Goal: Task Accomplishment & Management: Manage account settings

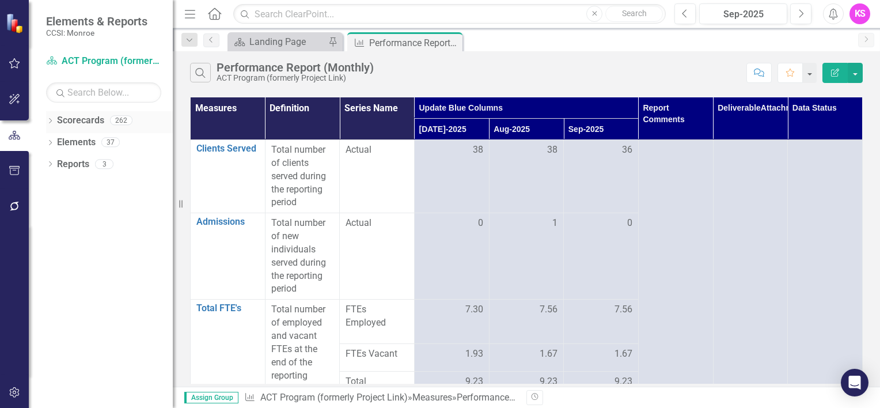
click at [51, 121] on icon at bounding box center [50, 120] width 3 height 5
click at [57, 143] on icon "Dropdown" at bounding box center [56, 141] width 9 height 7
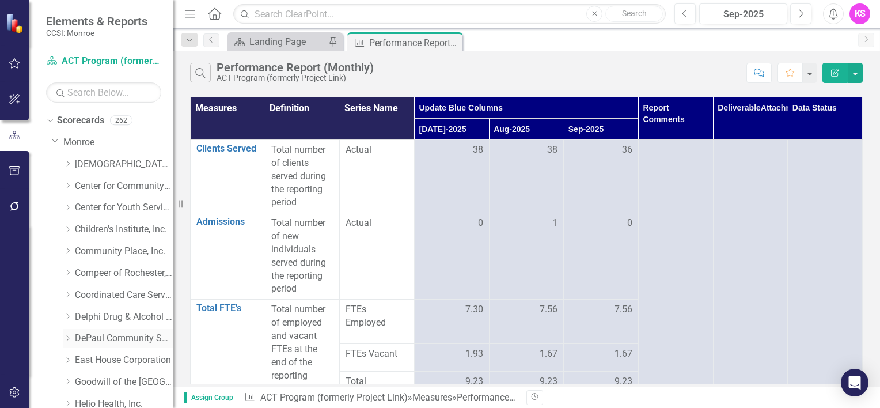
click at [71, 338] on icon "Dropdown" at bounding box center [67, 338] width 9 height 7
click at [130, 339] on link "DePaul Community Services, lnc." at bounding box center [124, 338] width 98 height 13
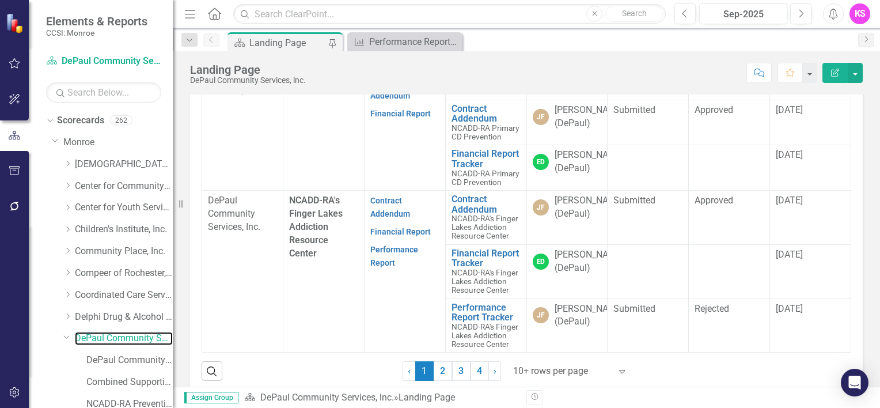
scroll to position [403, 0]
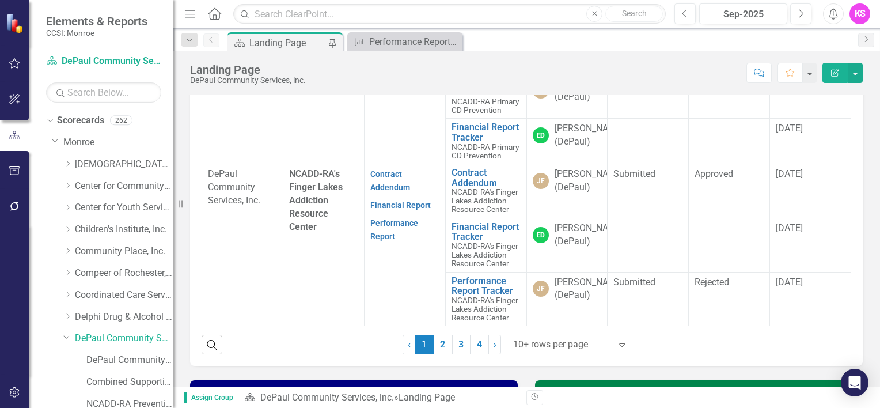
click at [616, 349] on icon "Expand" at bounding box center [622, 344] width 12 height 9
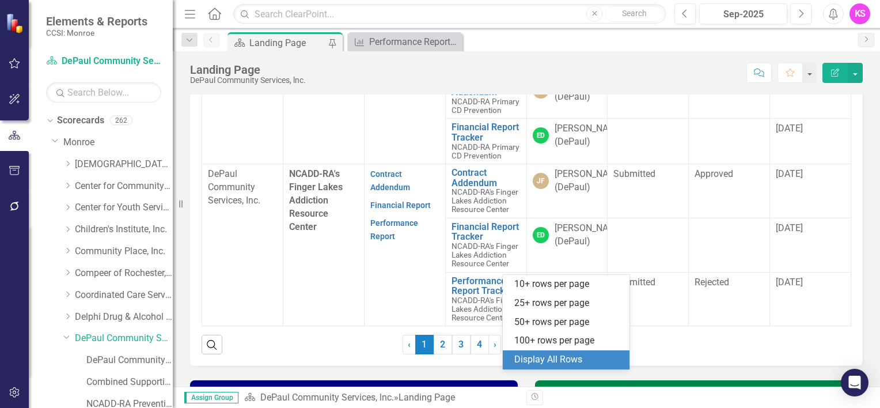
click at [589, 357] on div "Display All Rows" at bounding box center [569, 359] width 108 height 13
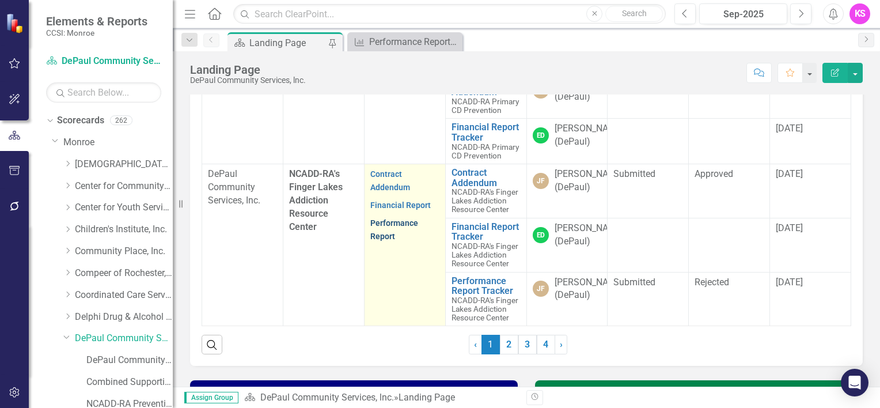
click at [380, 241] on link "Performance Report" at bounding box center [394, 229] width 48 height 22
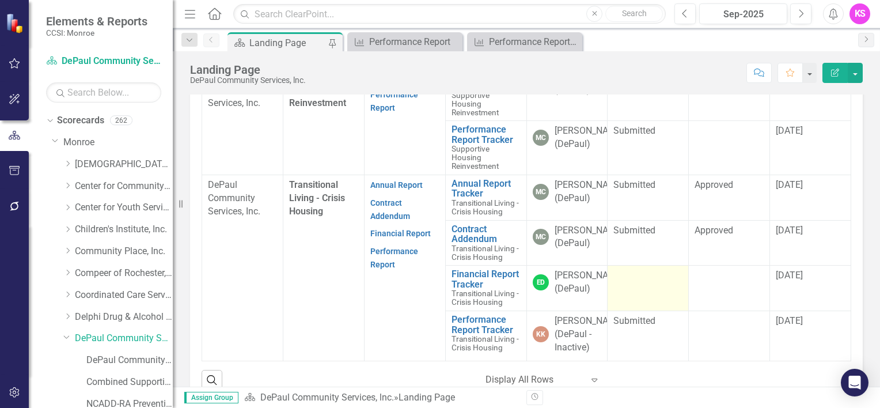
scroll to position [1900, 0]
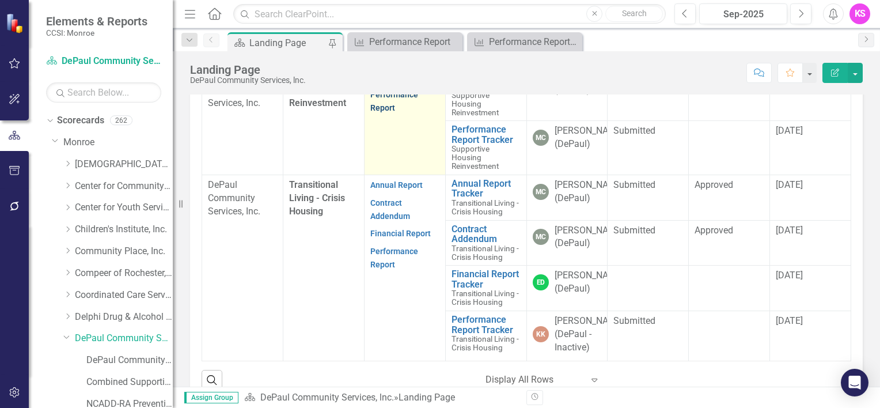
click at [382, 112] on link "Performance Report" at bounding box center [394, 101] width 48 height 22
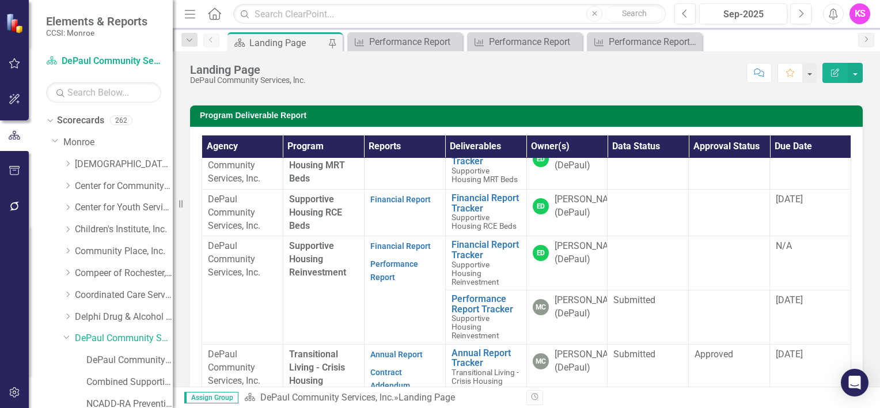
scroll to position [1844, 0]
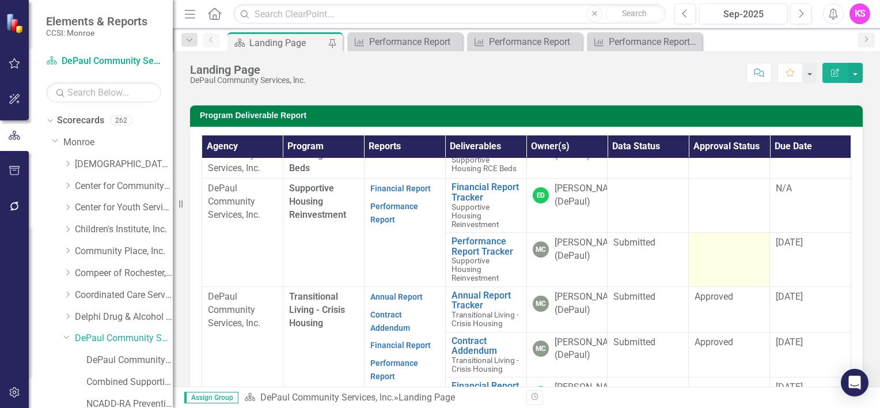
click at [733, 287] on td at bounding box center [729, 260] width 81 height 54
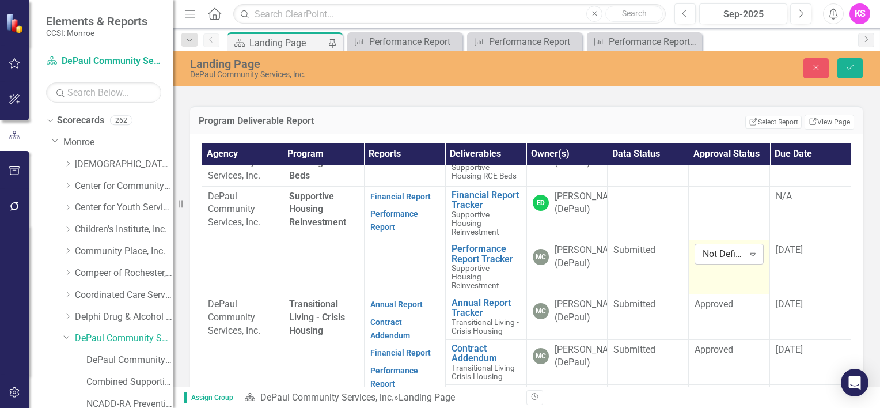
click at [747, 259] on icon "Expand" at bounding box center [753, 253] width 12 height 9
click at [722, 307] on div "Approved" at bounding box center [731, 306] width 74 height 13
click at [811, 294] on td "[DATE]" at bounding box center [810, 267] width 81 height 54
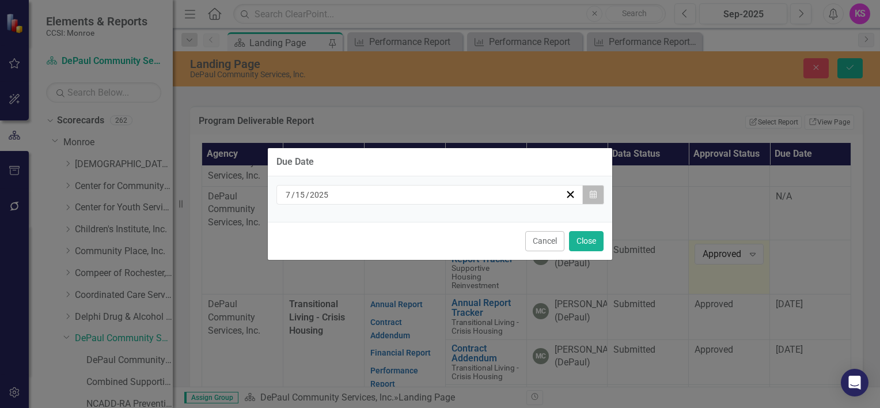
click at [596, 196] on icon "button" at bounding box center [593, 194] width 7 height 8
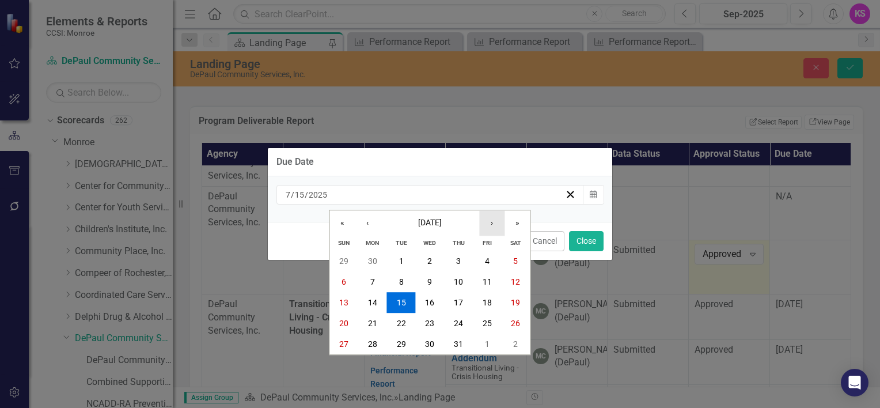
click at [493, 225] on button "›" at bounding box center [491, 222] width 25 height 25
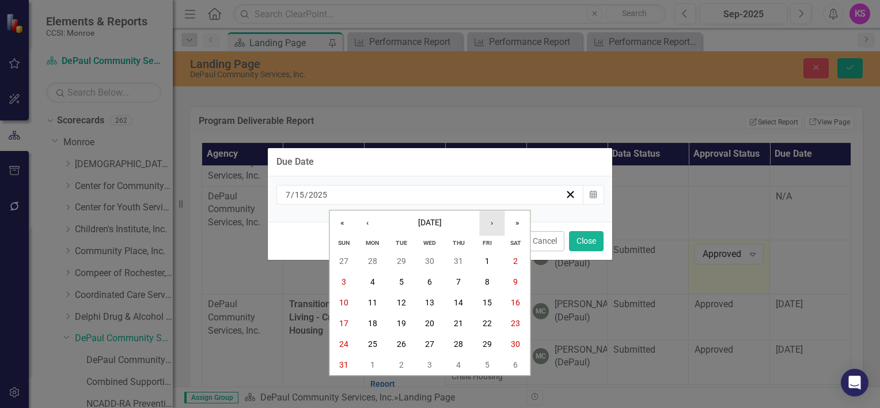
click at [493, 225] on button "›" at bounding box center [491, 222] width 25 height 25
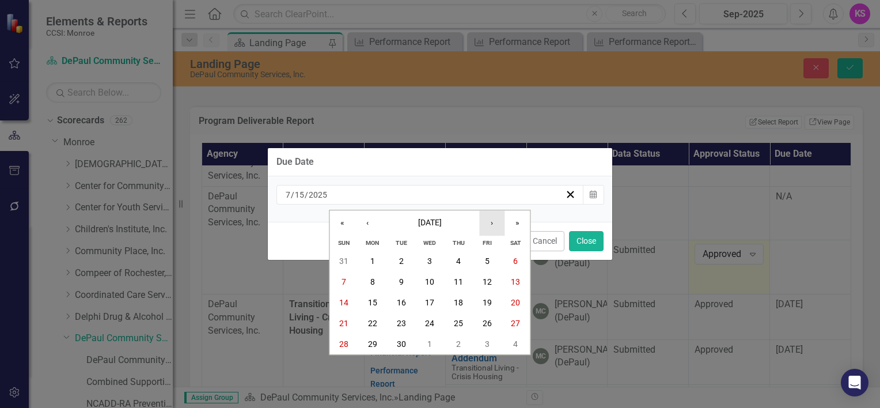
click at [493, 225] on button "›" at bounding box center [491, 222] width 25 height 25
click at [433, 304] on abbr "15" at bounding box center [429, 302] width 9 height 9
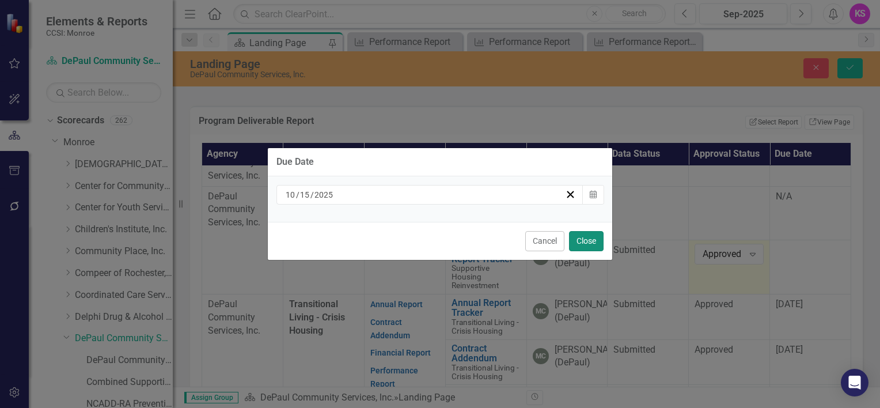
click at [590, 237] on button "Close" at bounding box center [586, 241] width 35 height 20
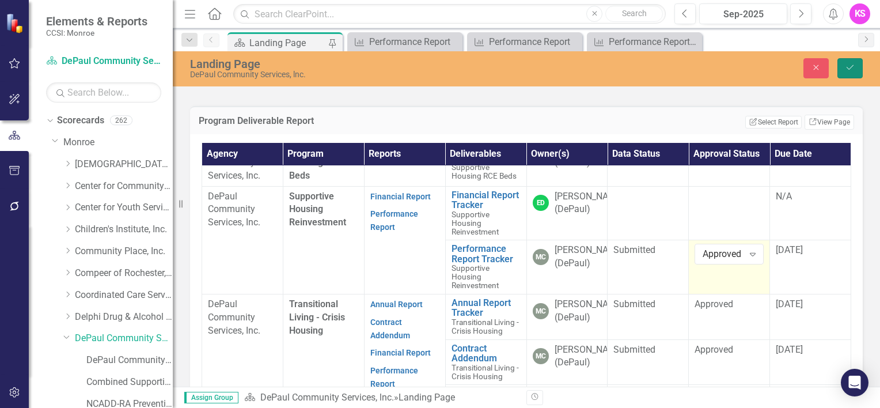
click at [848, 65] on icon "Save" at bounding box center [850, 67] width 10 height 8
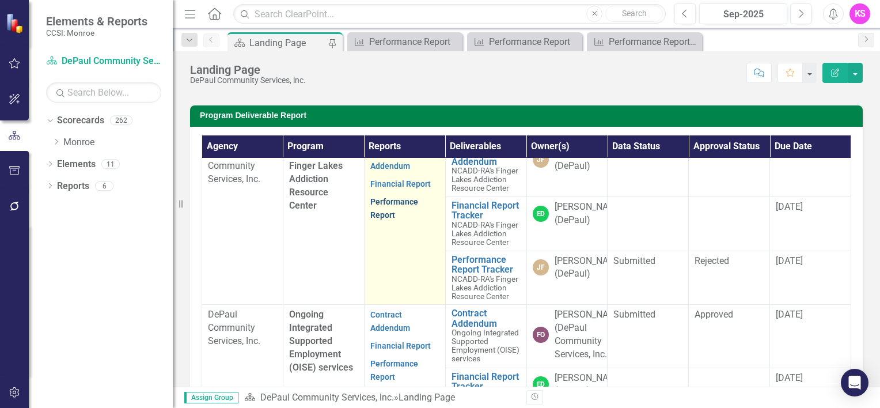
scroll to position [461, 0]
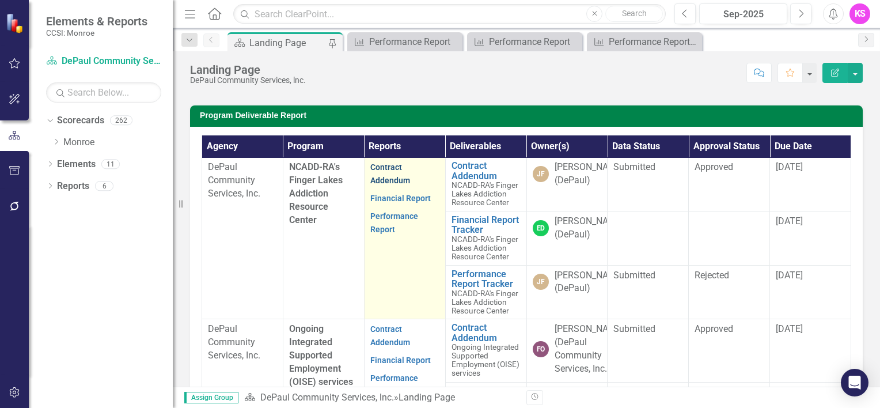
click at [386, 185] on link "Contract Addendum" at bounding box center [390, 173] width 40 height 22
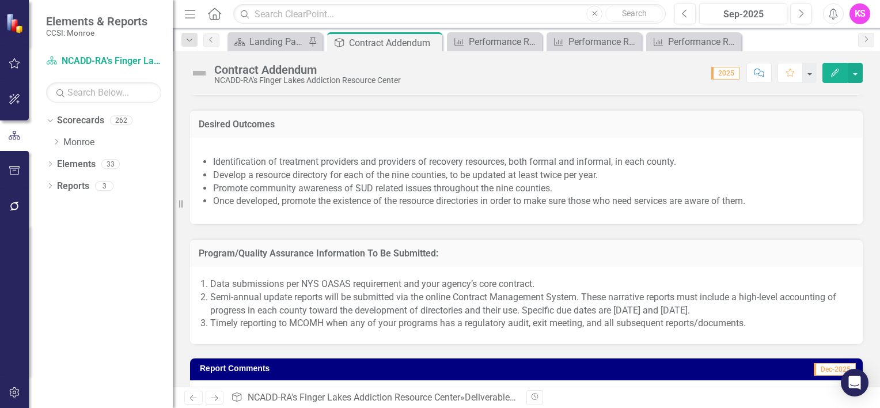
scroll to position [979, 0]
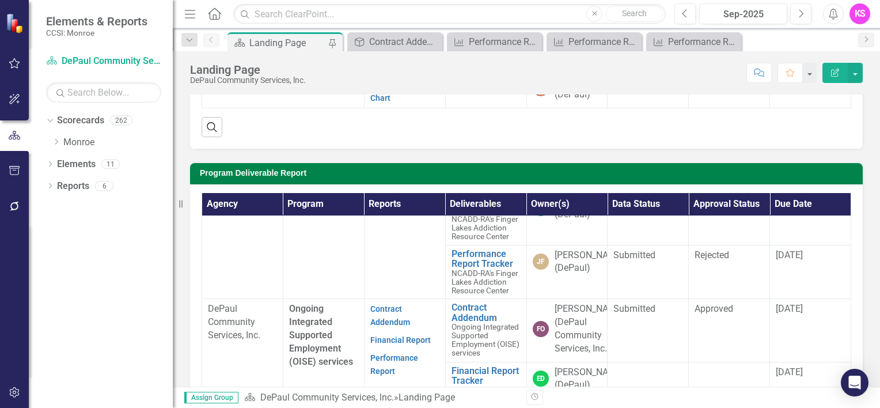
scroll to position [548, 0]
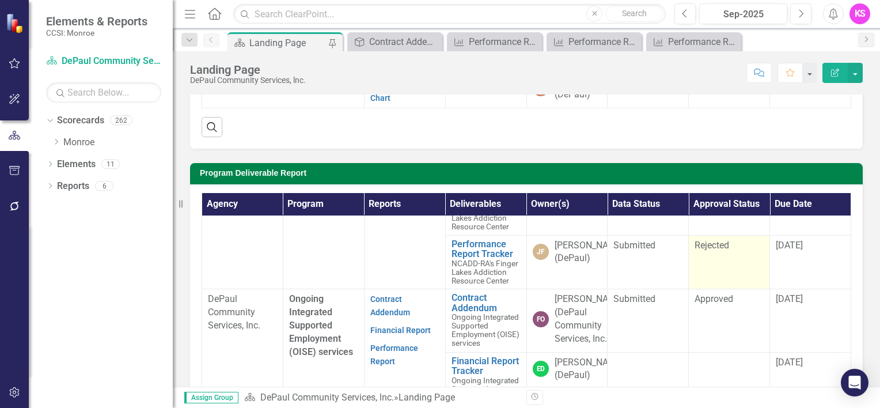
click at [709, 289] on td "Rejected" at bounding box center [729, 262] width 81 height 54
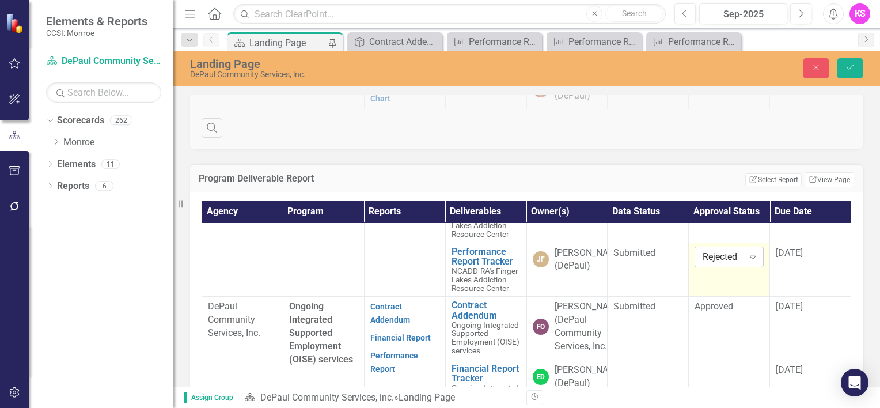
click at [747, 262] on icon "Expand" at bounding box center [753, 256] width 12 height 9
click at [722, 274] on div "Approved" at bounding box center [731, 274] width 74 height 13
click at [797, 260] on div "[DATE]" at bounding box center [810, 254] width 69 height 14
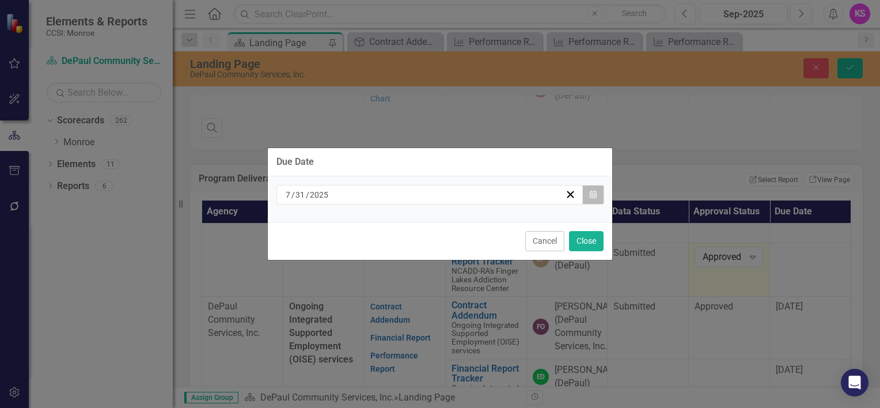
click at [597, 195] on button "Calendar" at bounding box center [593, 195] width 22 height 20
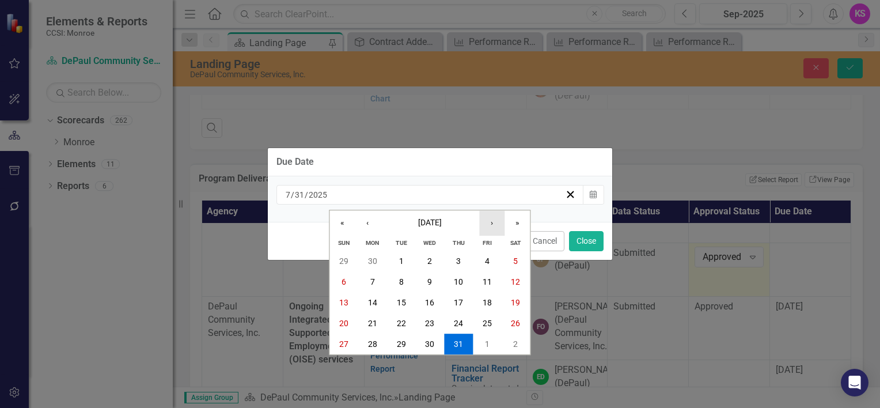
click at [489, 225] on button "›" at bounding box center [491, 222] width 25 height 25
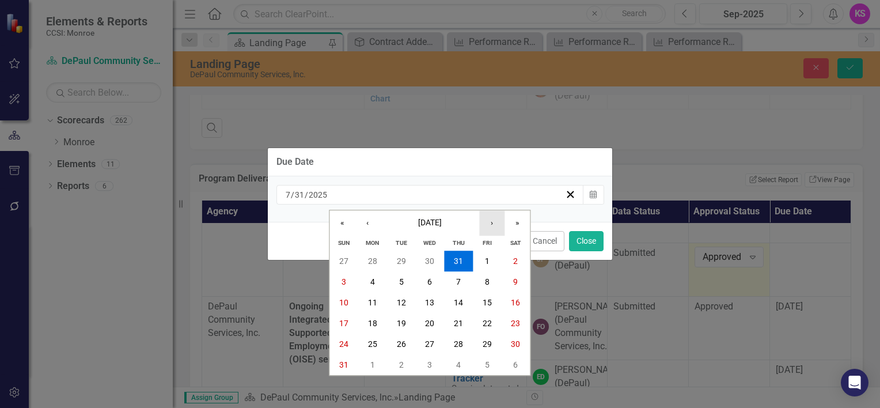
click at [489, 225] on button "›" at bounding box center [491, 222] width 25 height 25
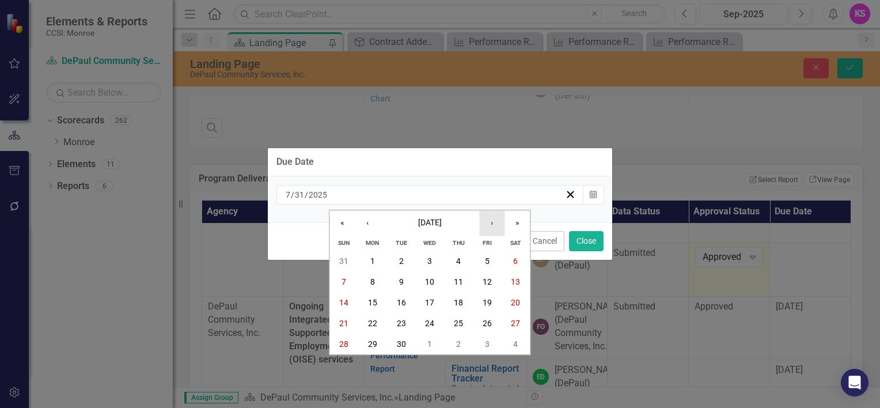
click at [489, 225] on button "›" at bounding box center [491, 222] width 25 height 25
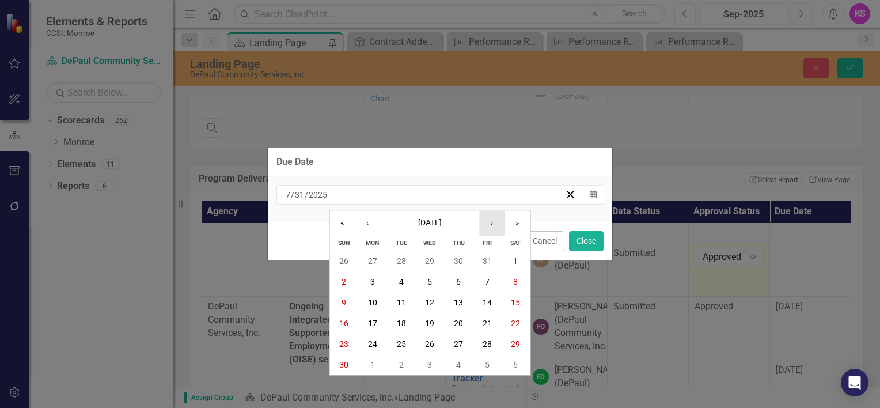
click at [489, 225] on button "›" at bounding box center [491, 222] width 25 height 25
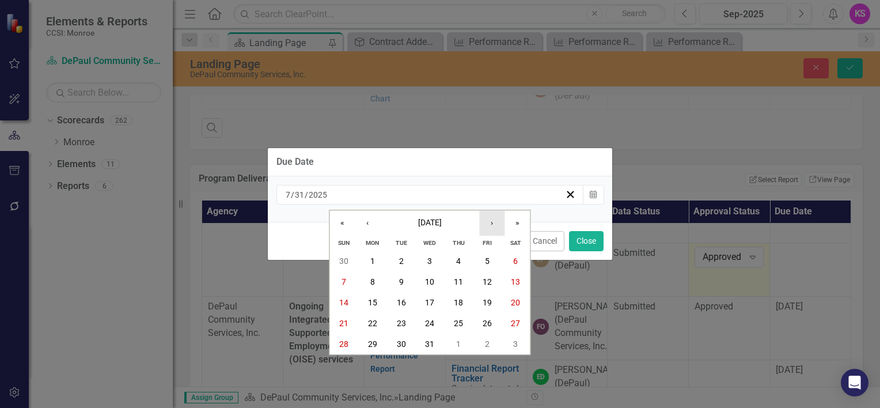
click at [489, 225] on button "›" at bounding box center [491, 222] width 25 height 25
click at [516, 350] on button "31" at bounding box center [516, 344] width 29 height 21
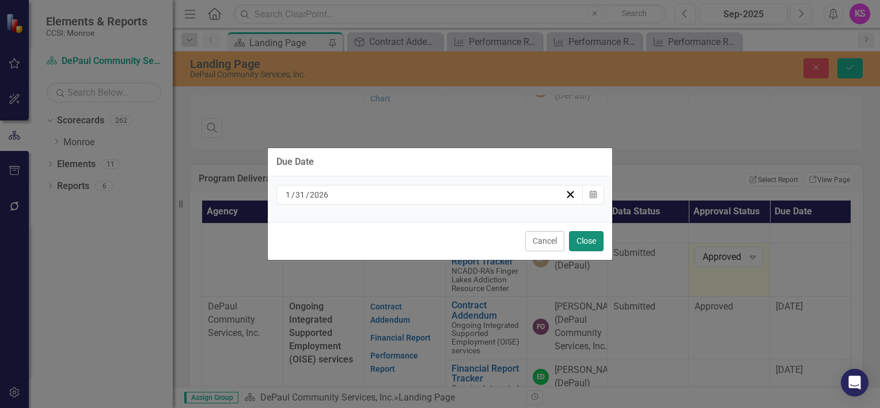
click at [582, 247] on button "Close" at bounding box center [586, 241] width 35 height 20
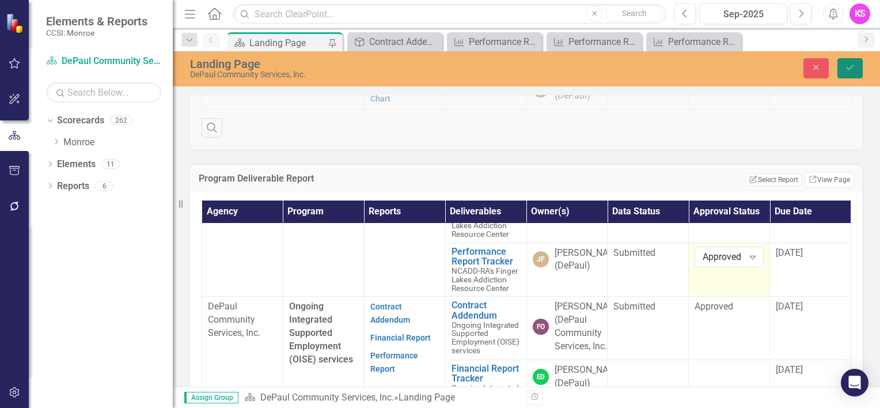
click at [842, 69] on button "Save" at bounding box center [850, 68] width 25 height 20
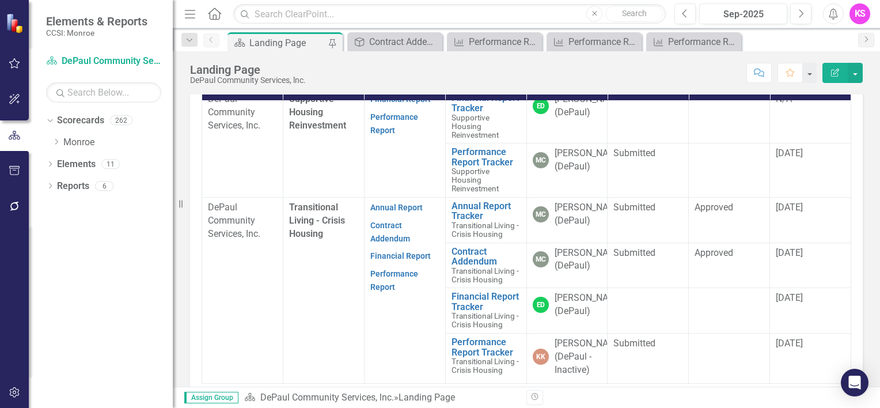
scroll to position [1957, 0]
click at [56, 142] on icon "Dropdown" at bounding box center [56, 141] width 9 height 7
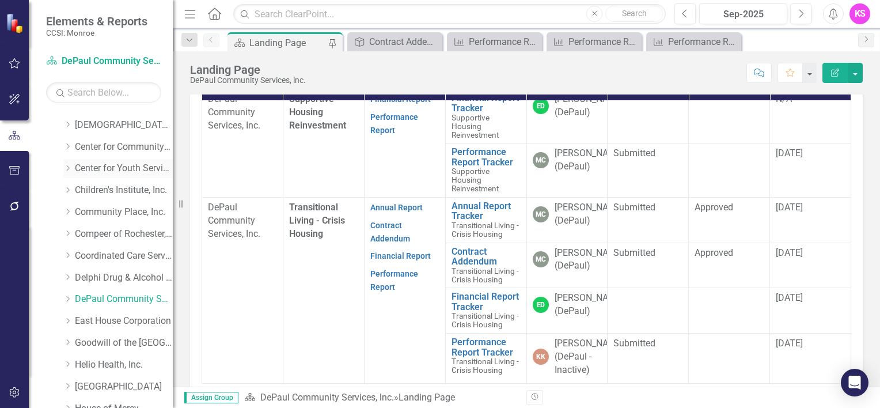
scroll to position [58, 0]
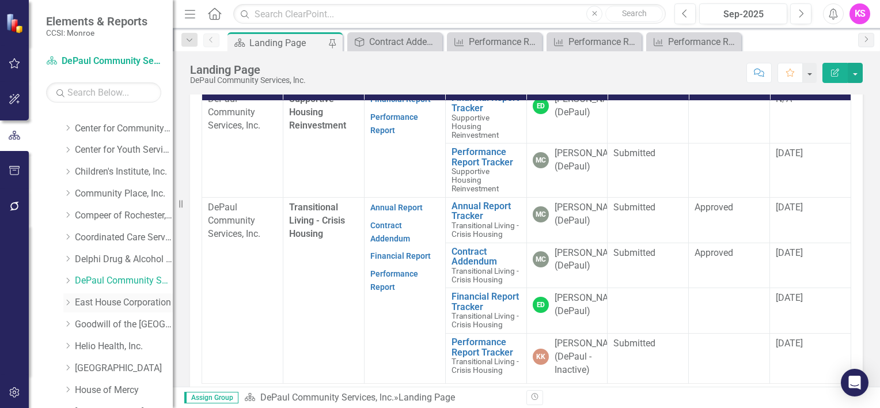
click at [70, 302] on icon "Dropdown" at bounding box center [67, 302] width 9 height 7
click at [115, 302] on link "East House Corporation" at bounding box center [124, 302] width 98 height 13
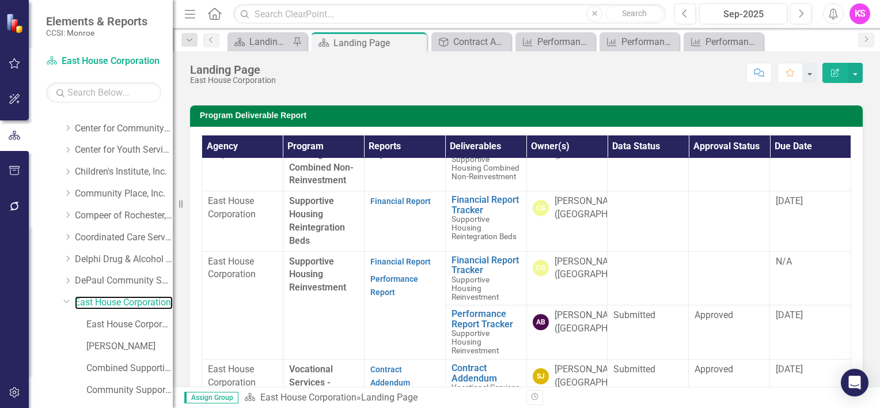
scroll to position [1498, 0]
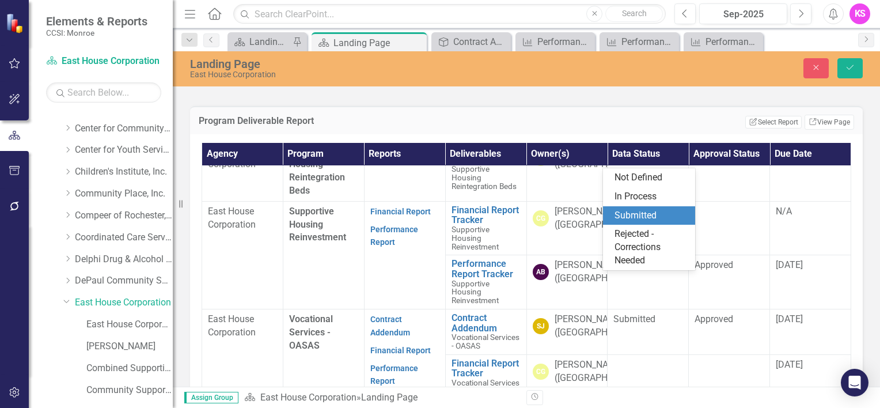
drag, startPoint x: 638, startPoint y: 214, endPoint x: 687, endPoint y: 256, distance: 64.2
click at [638, 214] on div "Submitted" at bounding box center [652, 215] width 74 height 13
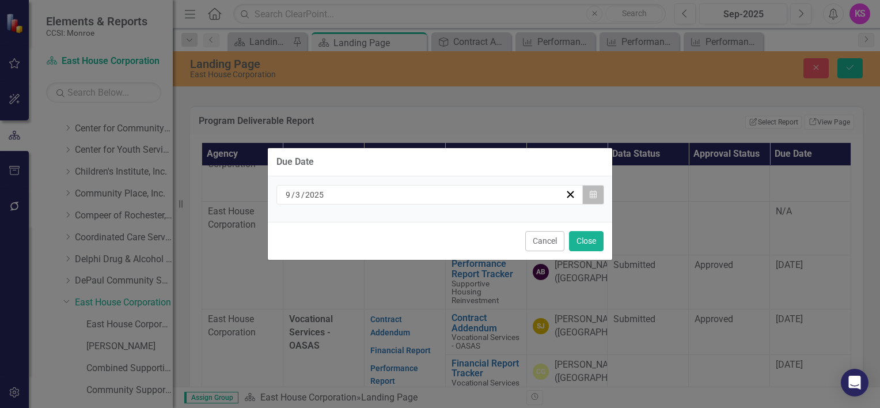
click at [595, 195] on icon "Calendar" at bounding box center [593, 195] width 7 height 8
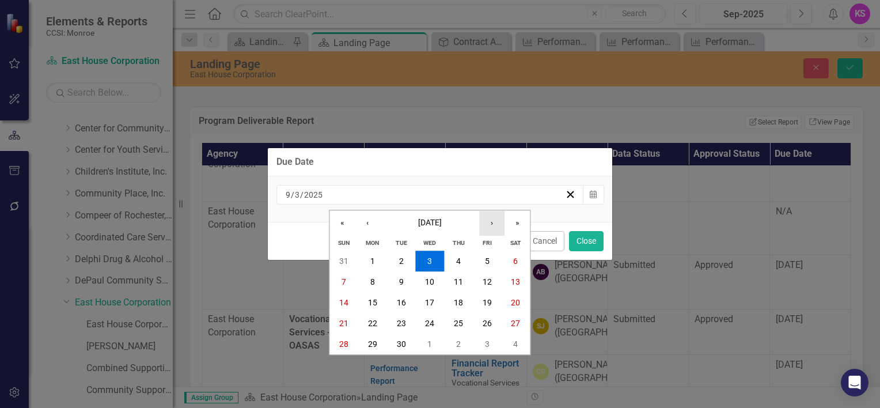
click at [493, 224] on button "›" at bounding box center [491, 222] width 25 height 25
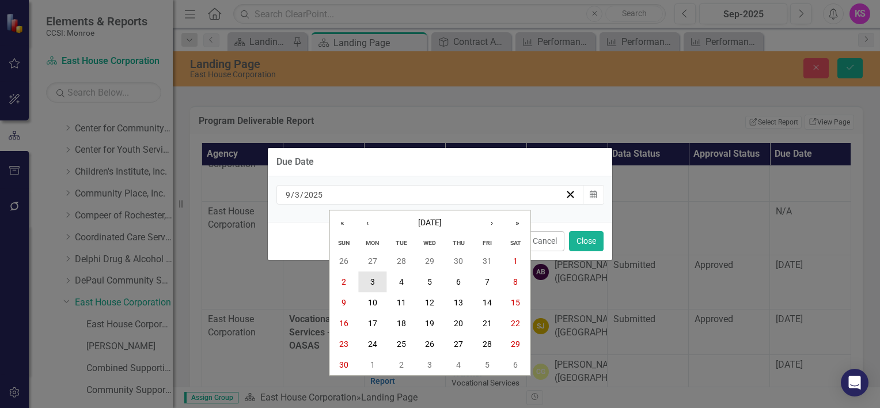
click at [369, 283] on button "3" at bounding box center [372, 282] width 29 height 21
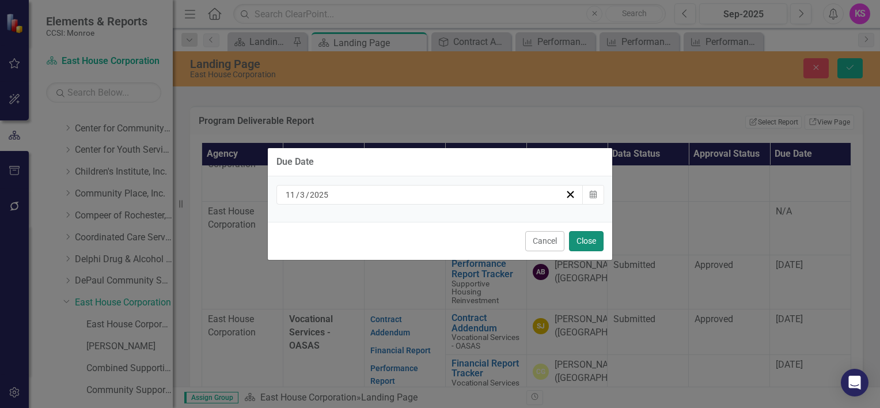
click at [590, 237] on button "Close" at bounding box center [586, 241] width 35 height 20
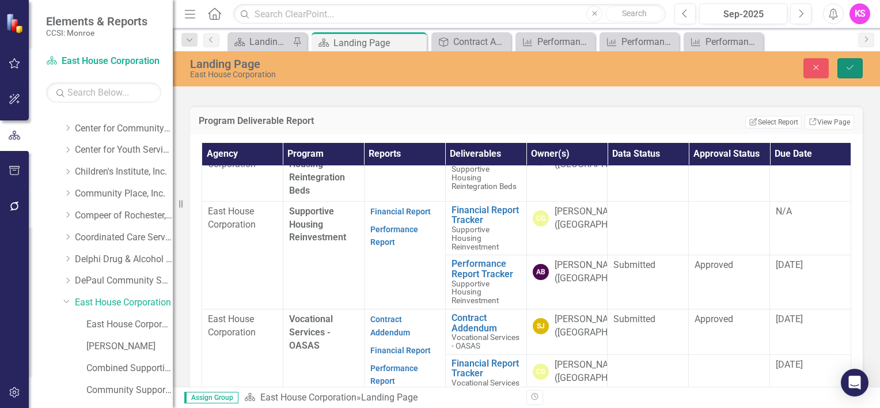
drag, startPoint x: 847, startPoint y: 69, endPoint x: 832, endPoint y: 109, distance: 42.5
click at [847, 69] on icon "Save" at bounding box center [850, 67] width 10 height 8
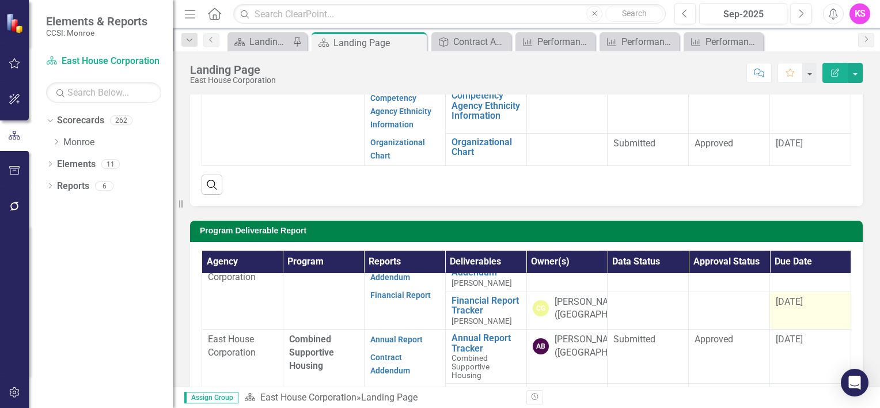
scroll to position [0, 0]
